Goal: Task Accomplishment & Management: Use online tool/utility

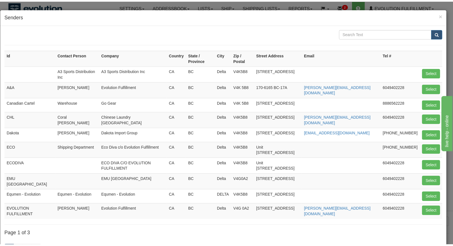
scroll to position [42, 0]
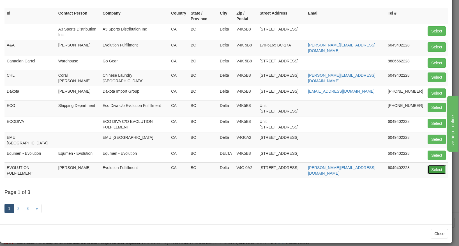
click at [428, 167] on button "Select" at bounding box center [437, 170] width 18 height 10
type input "EVOLUTION FULFILLMENT"
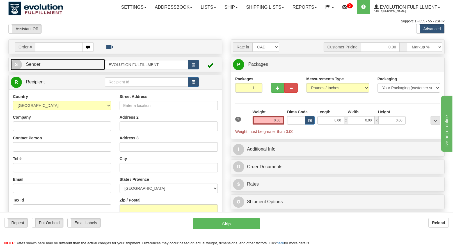
click at [84, 64] on link "S Sender" at bounding box center [58, 64] width 94 height 11
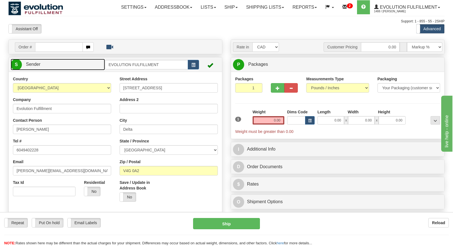
click at [84, 64] on link "S Sender" at bounding box center [58, 64] width 94 height 11
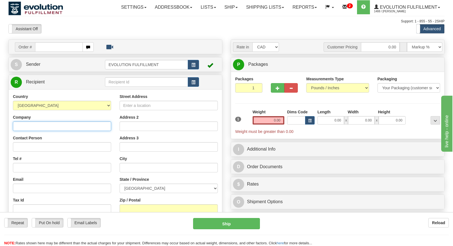
click at [69, 123] on input "Company" at bounding box center [62, 127] width 98 height 10
type input "2Ship Support"
type input "[PERSON_NAME]"
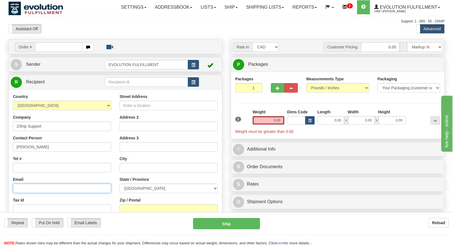
type input "[EMAIL_ADDRESS][DOMAIN_NAME]"
type input "[STREET_ADDRESS]"
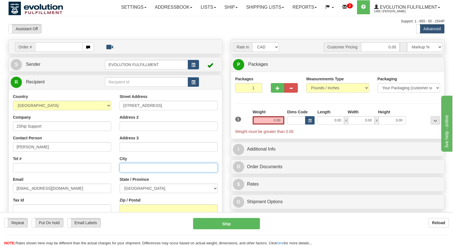
type input "[GEOGRAPHIC_DATA]"
select select "ON"
type input "L4K4G9"
click at [272, 118] on input "0.00" at bounding box center [268, 120] width 32 height 8
type input "1.00"
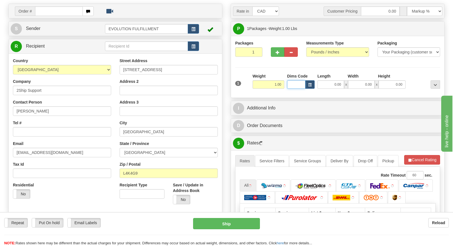
scroll to position [84, 0]
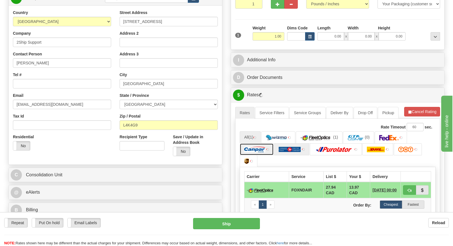
click at [261, 148] on img at bounding box center [254, 150] width 21 height 6
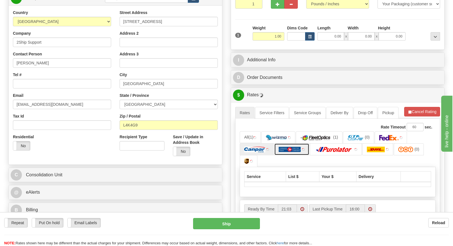
click at [293, 149] on img at bounding box center [289, 150] width 22 height 6
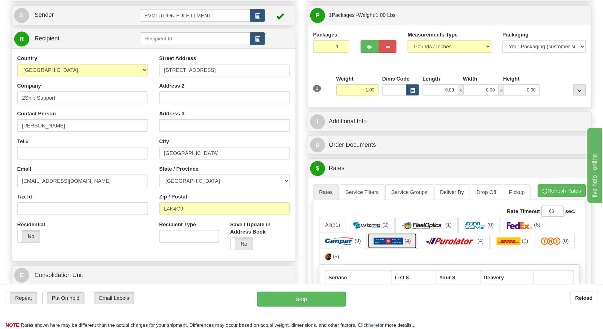
scroll to position [0, 0]
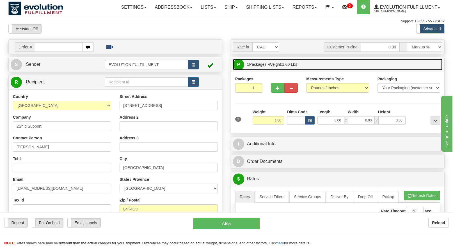
click at [276, 60] on span "1 Packages - Weight: 1.00 Lbs" at bounding box center [272, 64] width 50 height 11
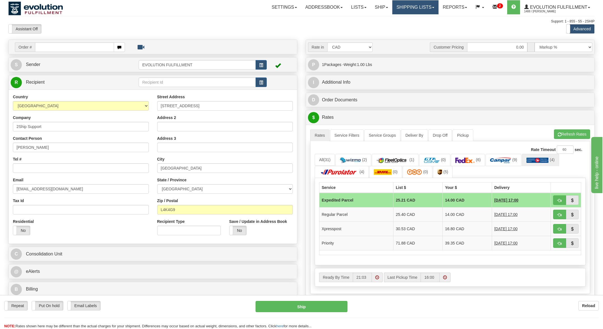
click at [415, 7] on link "Shipping lists" at bounding box center [416, 7] width 46 height 14
click at [397, 19] on span "Current Shipments" at bounding box center [405, 19] width 33 height 4
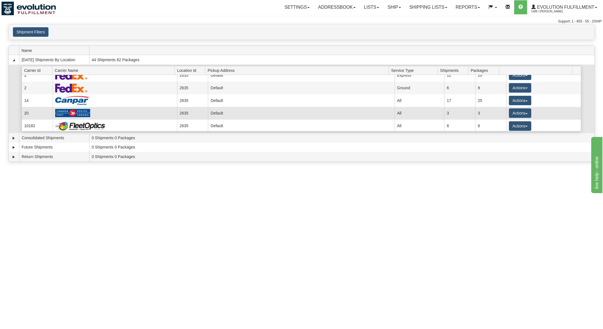
scroll to position [8, 0]
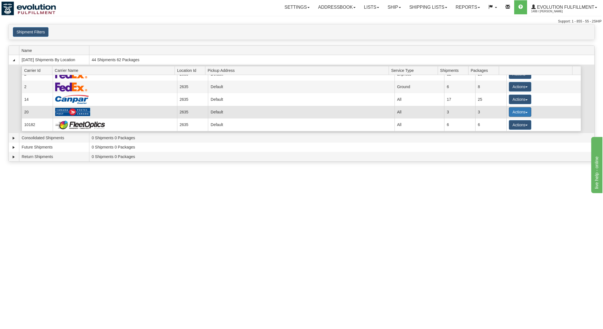
click at [511, 112] on button "Actions" at bounding box center [520, 112] width 22 height 10
click at [499, 121] on span "Details" at bounding box center [499, 121] width 15 height 4
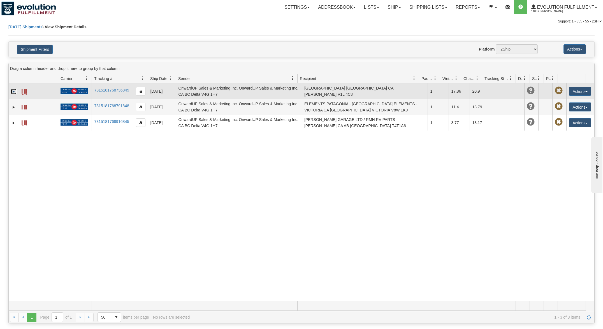
click at [13, 91] on link "Expand" at bounding box center [14, 92] width 6 height 6
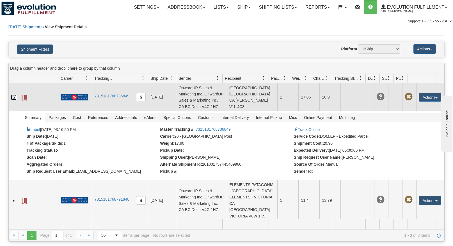
click at [14, 100] on link "Collapse" at bounding box center [14, 98] width 6 height 6
